Goal: Book appointment/travel/reservation

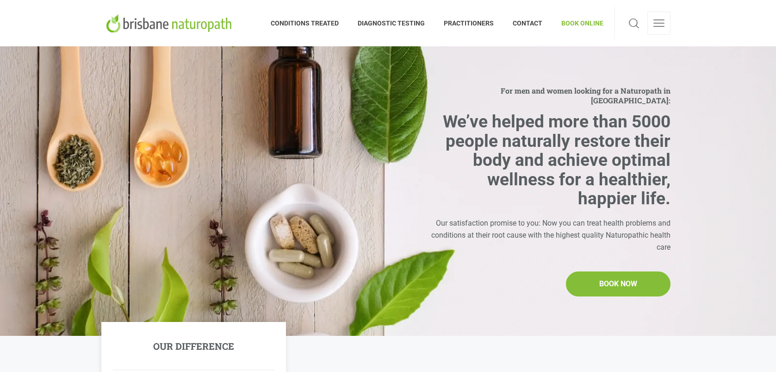
scroll to position [231, 0]
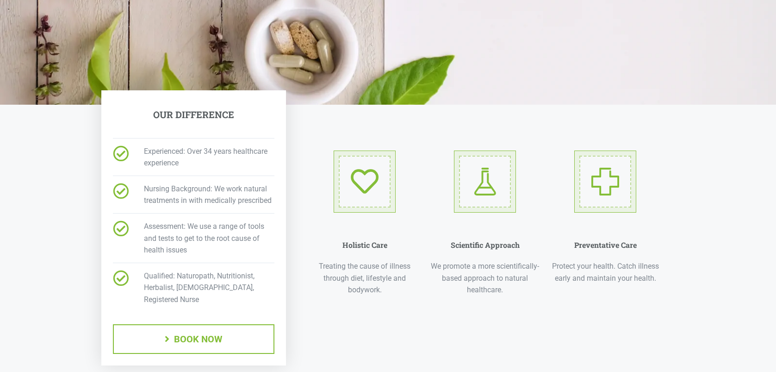
click at [219, 334] on span "BOOK NOW" at bounding box center [198, 338] width 49 height 9
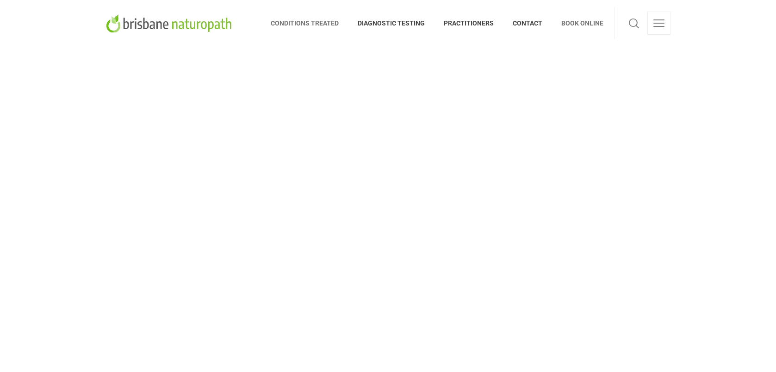
click at [321, 23] on span "CONDITIONS TREATED" at bounding box center [310, 23] width 78 height 15
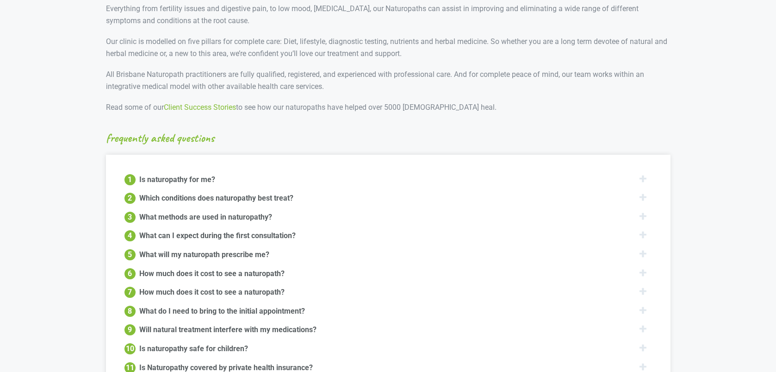
scroll to position [972, 0]
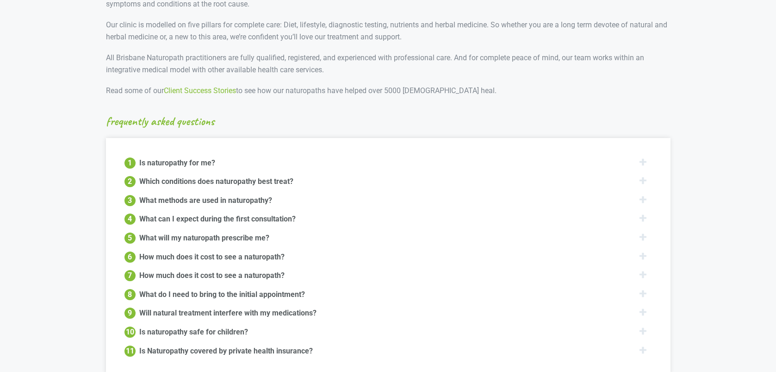
click at [645, 175] on div "2 Which conditions does naturopathy best treat?" at bounding box center [389, 181] width 528 height 12
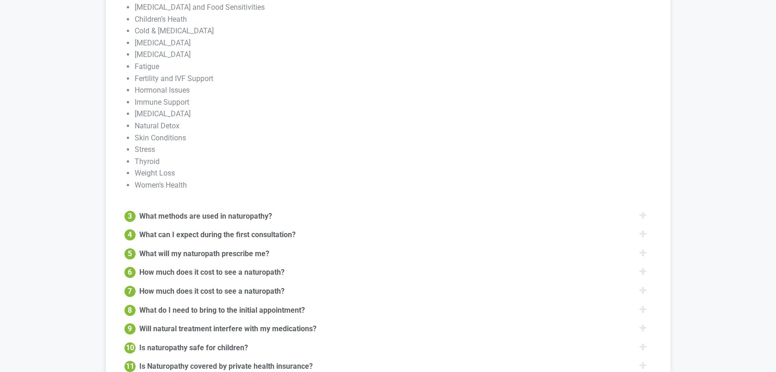
scroll to position [1203, 0]
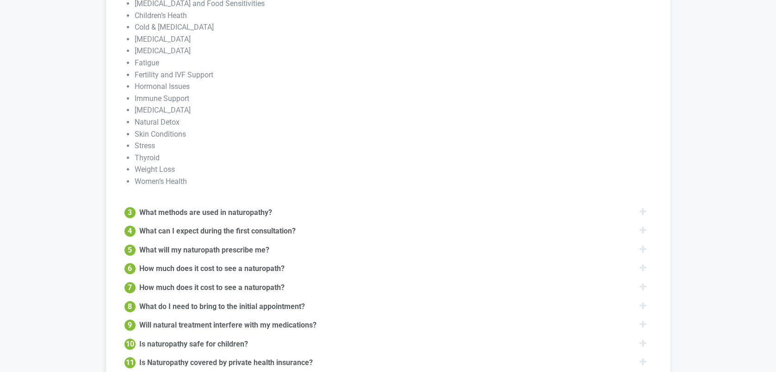
click at [642, 224] on div "4 What can I expect during the first consultation?" at bounding box center [389, 230] width 528 height 12
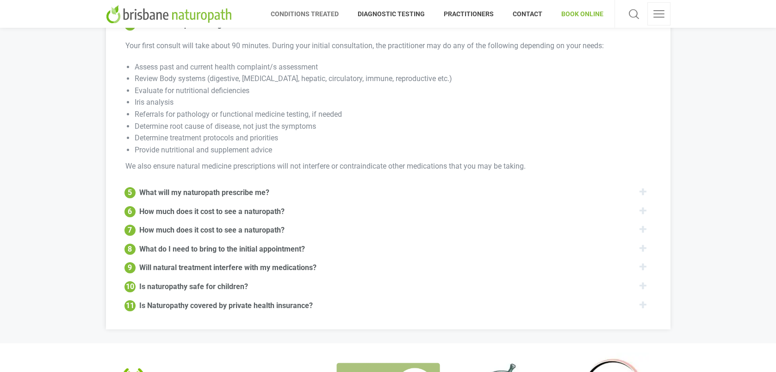
scroll to position [1120, 0]
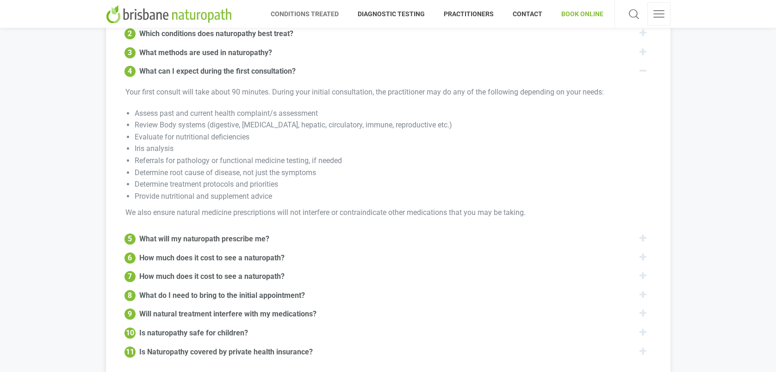
click at [644, 232] on div "5 What will my naturopath prescribe me?" at bounding box center [389, 238] width 528 height 12
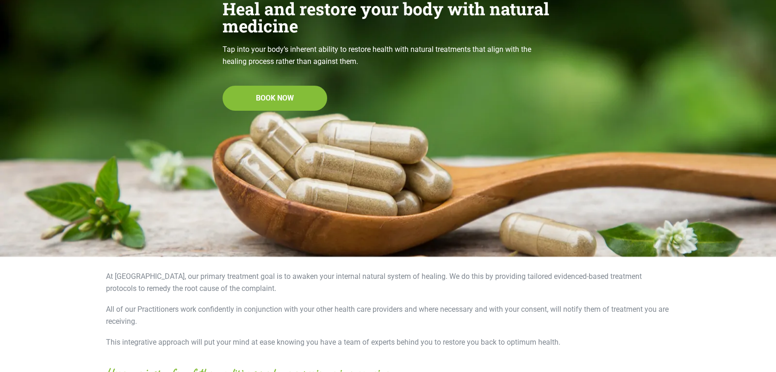
scroll to position [0, 0]
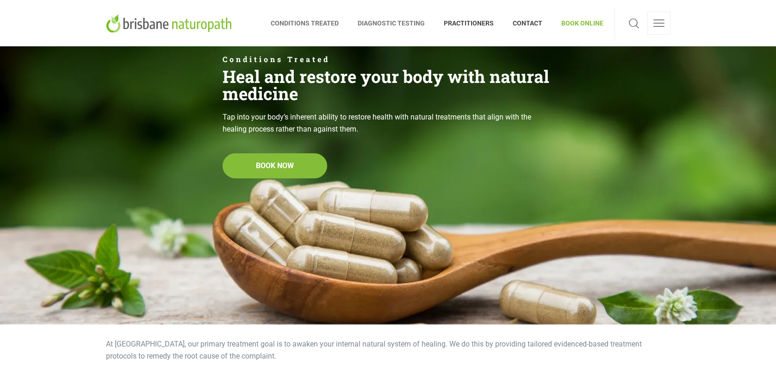
click at [382, 25] on span "DIAGNOSTIC TESTING" at bounding box center [392, 23] width 86 height 15
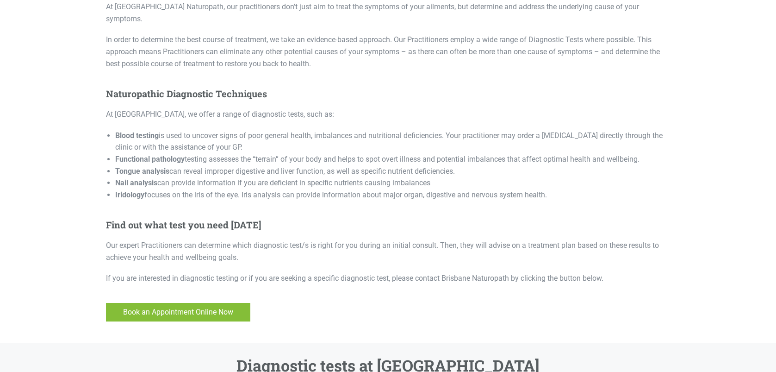
scroll to position [417, 0]
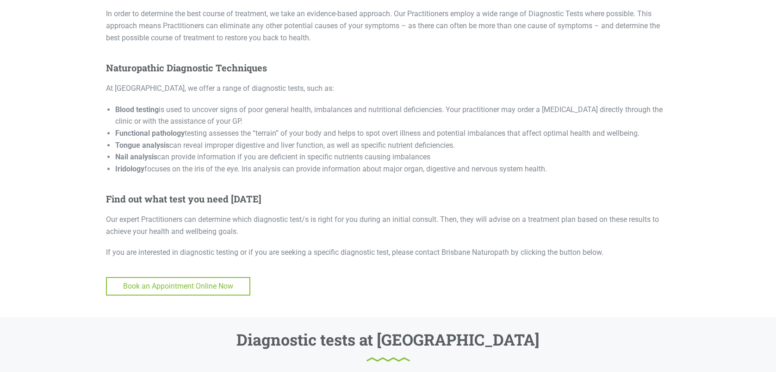
click at [187, 281] on span "Book an Appointment Online Now" at bounding box center [178, 286] width 143 height 17
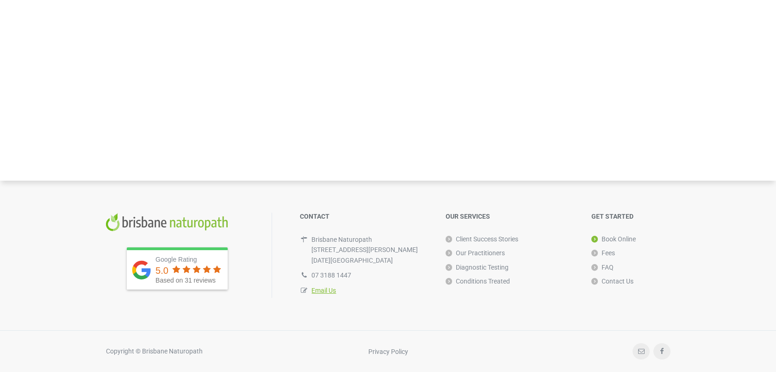
scroll to position [511, 0]
click at [495, 234] on link "Client Success Stories" at bounding box center [482, 239] width 73 height 14
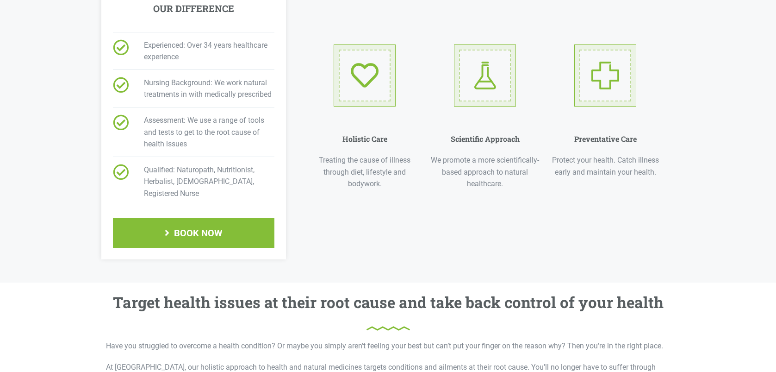
scroll to position [417, 0]
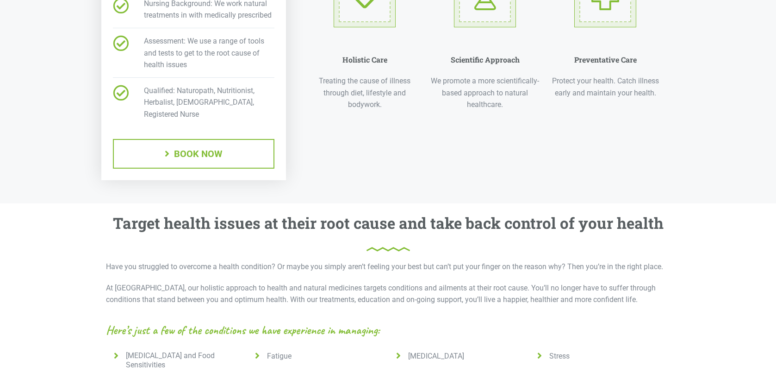
click at [201, 143] on span "BOOK NOW" at bounding box center [193, 154] width 160 height 28
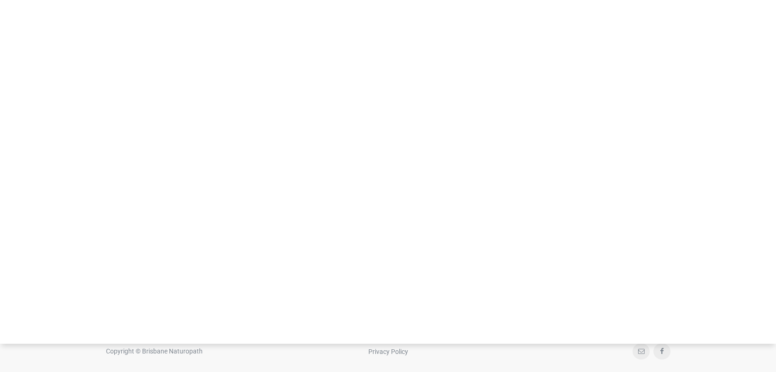
scroll to position [370, 0]
